Goal: Navigation & Orientation: Find specific page/section

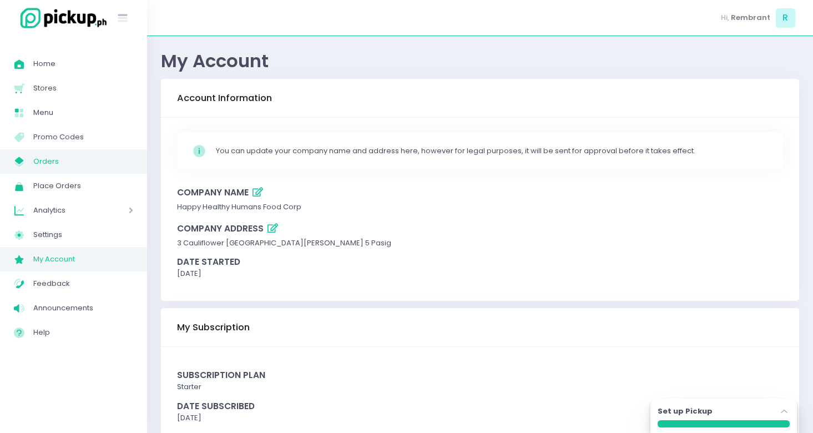
click at [62, 156] on span "Orders" at bounding box center [83, 161] width 100 height 14
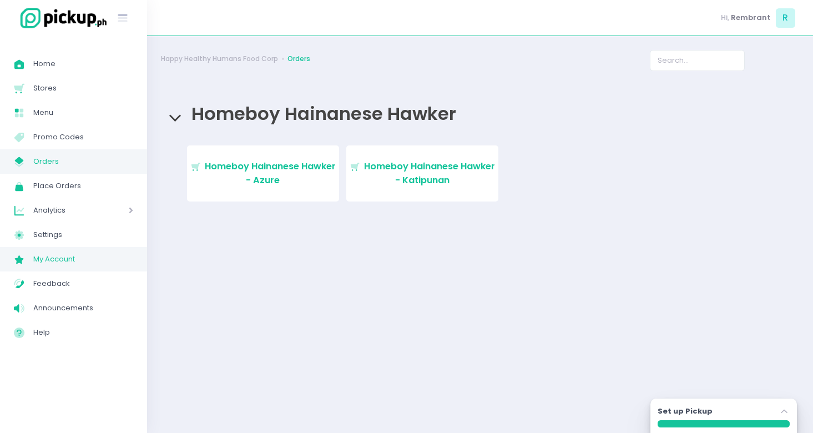
click at [78, 266] on link "My Account Created with Sketch. My Account" at bounding box center [73, 259] width 147 height 24
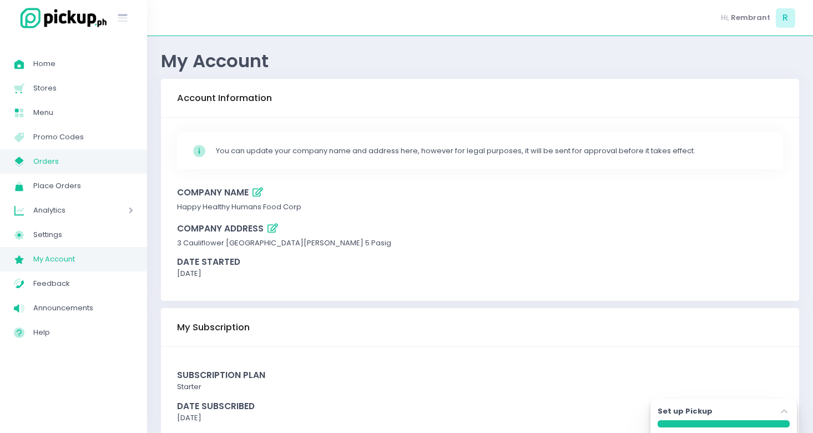
click at [75, 166] on span "Orders" at bounding box center [83, 161] width 100 height 14
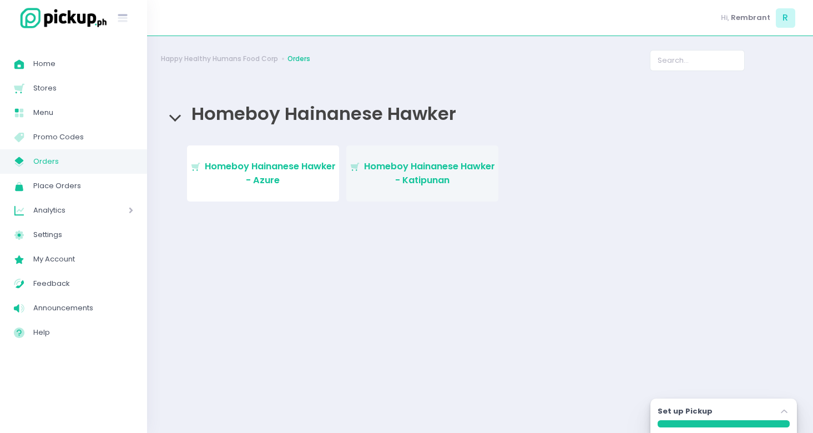
click at [405, 179] on span "Homeboy Hainanese Hawker - Katipunan" at bounding box center [429, 173] width 131 height 26
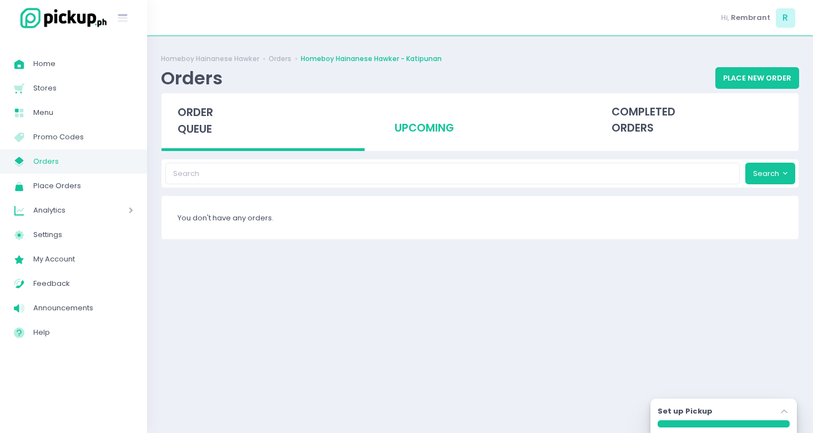
click at [421, 131] on div "upcoming" at bounding box center [479, 120] width 203 height 54
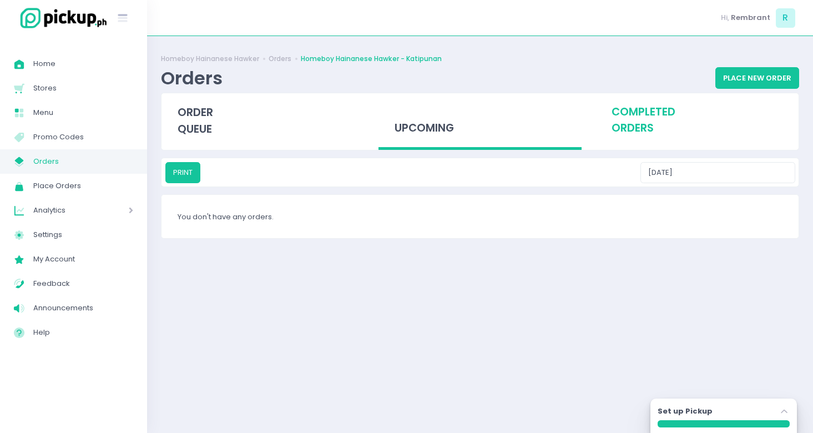
click at [644, 132] on div "completed orders" at bounding box center [696, 120] width 203 height 54
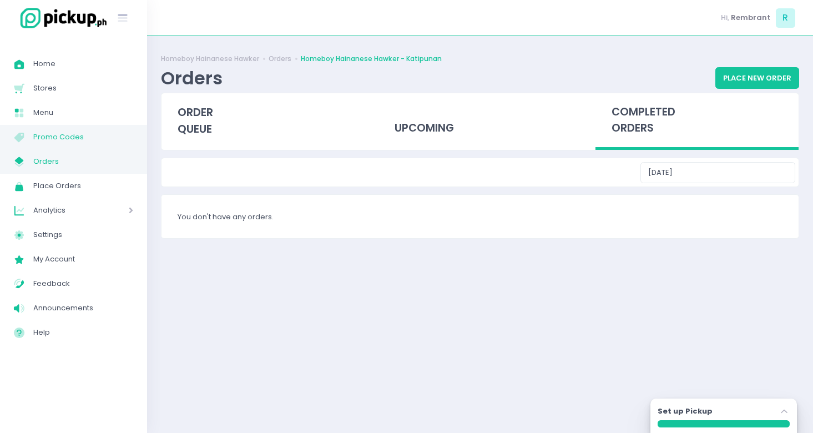
click at [70, 141] on span "Promo Codes" at bounding box center [83, 137] width 100 height 14
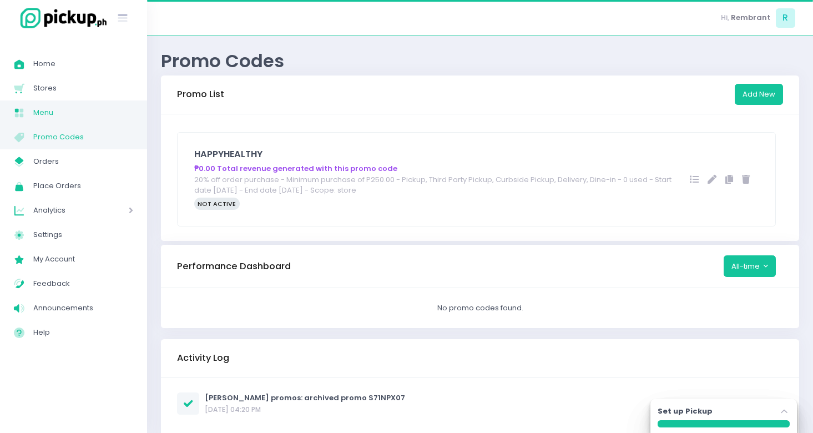
click at [47, 114] on span "Menu" at bounding box center [83, 112] width 100 height 14
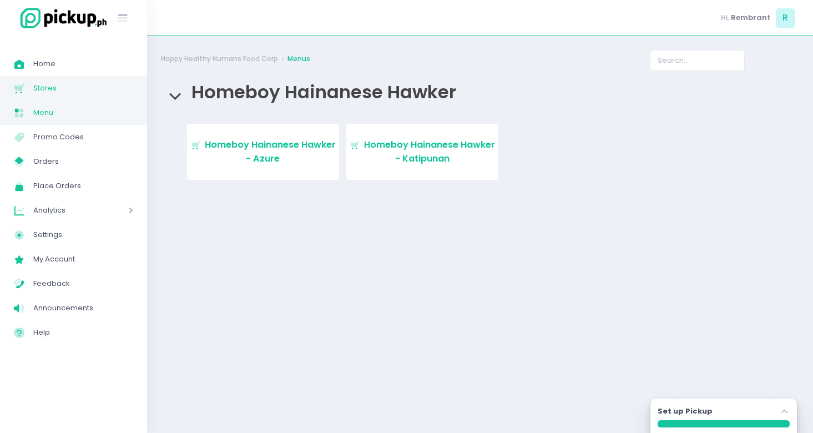
click at [60, 92] on span "Stores" at bounding box center [83, 88] width 100 height 14
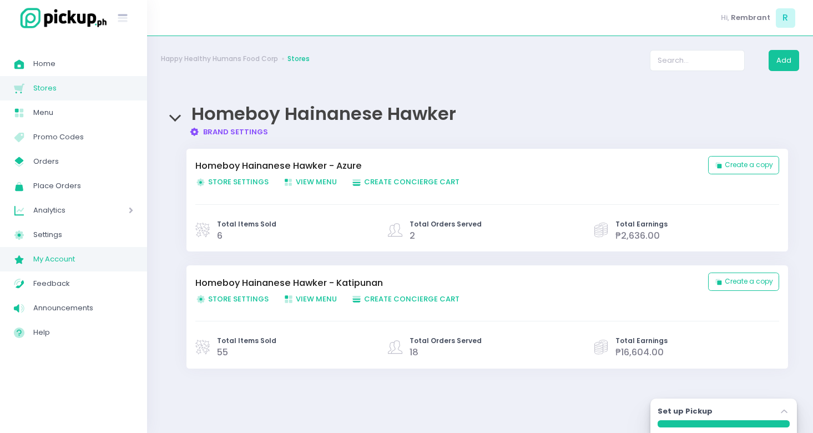
click at [54, 260] on span "My Account" at bounding box center [83, 259] width 100 height 14
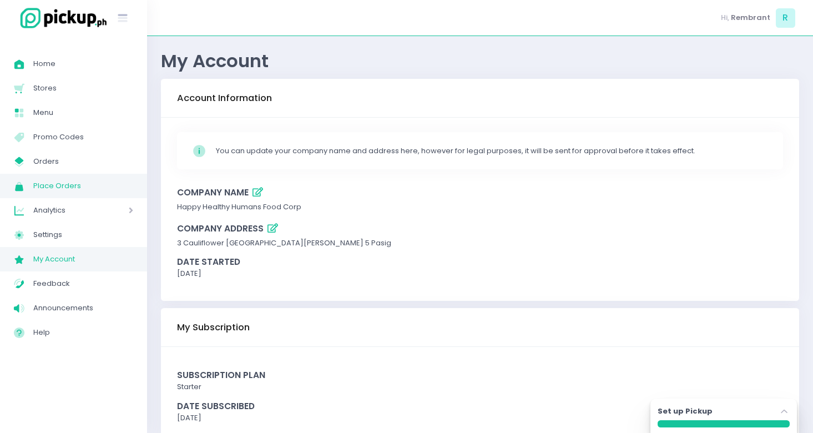
click at [77, 192] on span "Place Orders" at bounding box center [83, 186] width 100 height 14
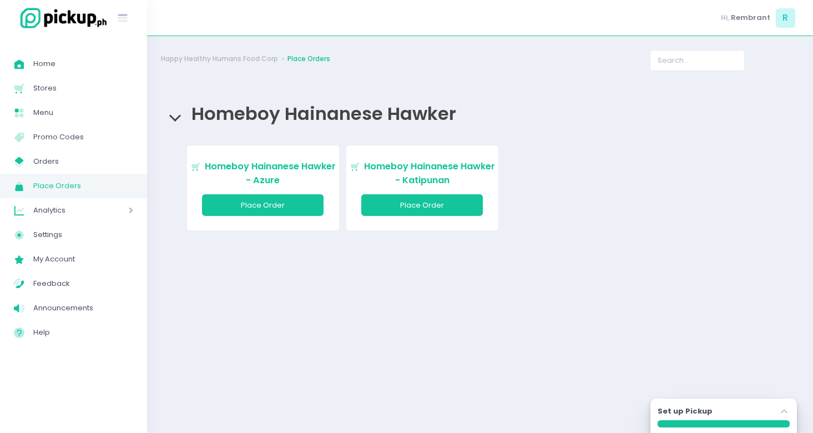
click at [74, 210] on span "Analytics" at bounding box center [65, 210] width 64 height 14
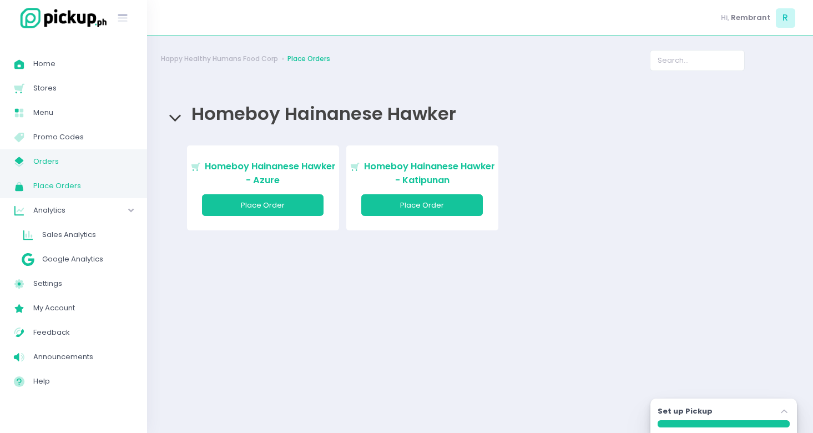
click at [60, 158] on span "Orders" at bounding box center [83, 161] width 100 height 14
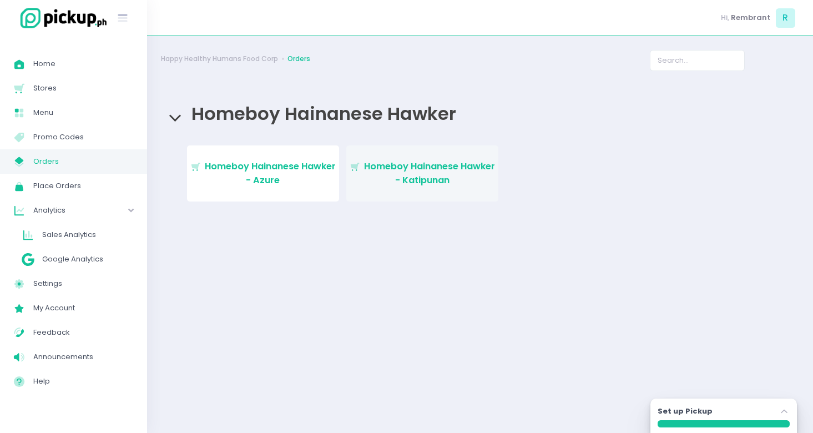
click at [371, 176] on link "Stockholm-icons / Shopping / Cart1 Created with Sketch. Homeboy Hainanese Hawke…" at bounding box center [422, 173] width 152 height 56
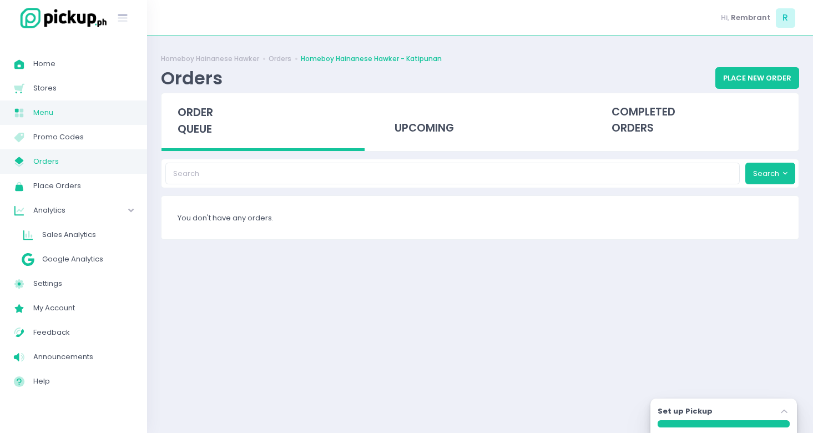
click at [73, 118] on span "Menu" at bounding box center [83, 112] width 100 height 14
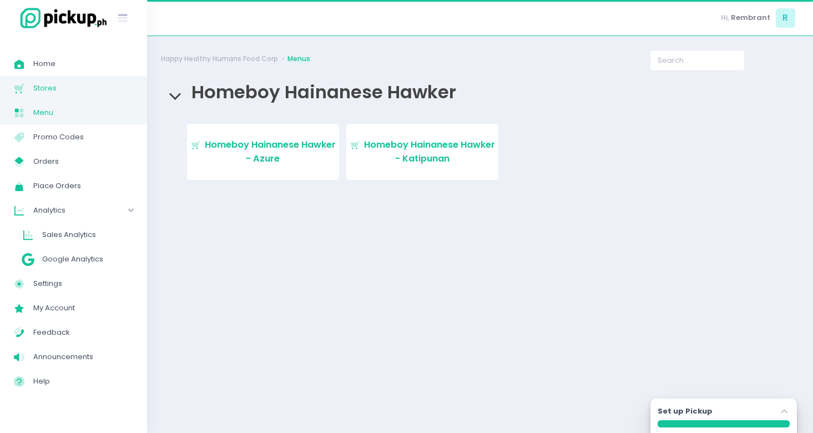
click at [73, 88] on span "Stores" at bounding box center [83, 88] width 100 height 14
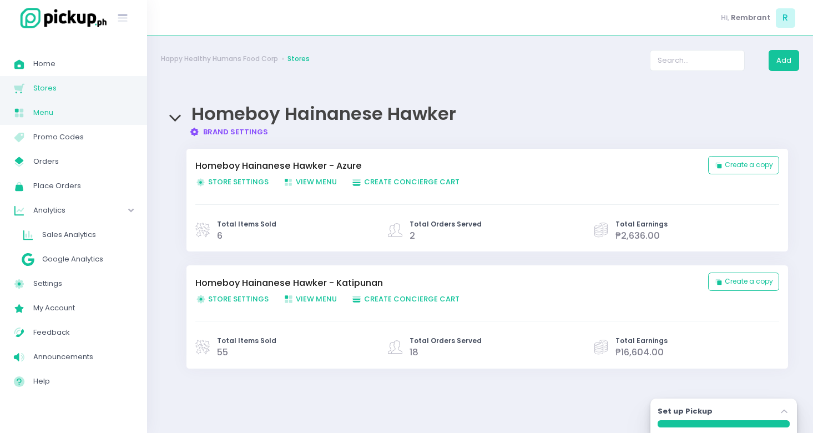
click at [65, 104] on link "Menu Created with Sketch. Menu" at bounding box center [73, 112] width 147 height 24
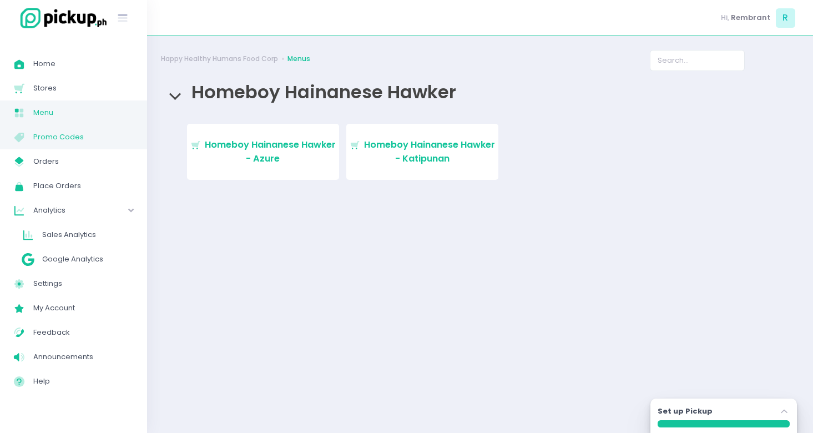
click at [60, 135] on span "Promo Codes" at bounding box center [83, 137] width 100 height 14
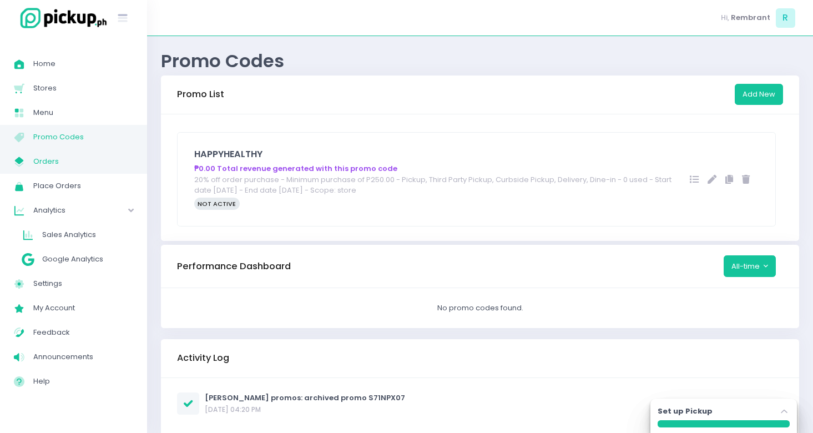
click at [57, 164] on span "Orders" at bounding box center [83, 161] width 100 height 14
